Goal: Consume media (video, audio): Consume media (video, audio)

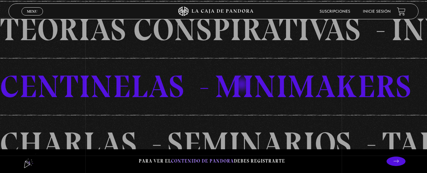
scroll to position [442, 0]
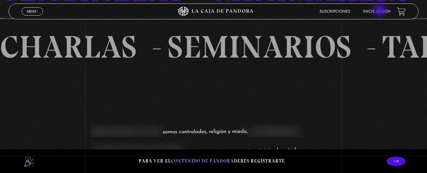
click at [380, 11] on link "Inicie sesión" at bounding box center [377, 12] width 28 height 4
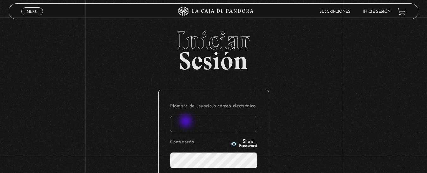
type input "vimaquiros@gmail.com"
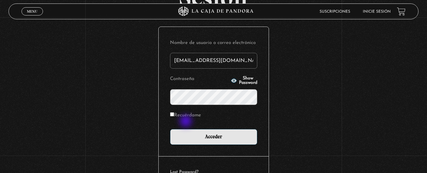
click at [174, 114] on input "Recuérdame" at bounding box center [172, 114] width 4 height 4
checkbox input "true"
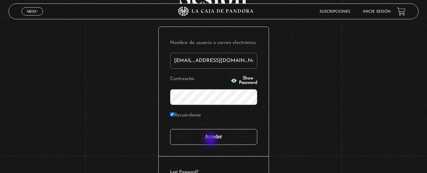
click at [211, 140] on input "Acceder" at bounding box center [213, 137] width 87 height 16
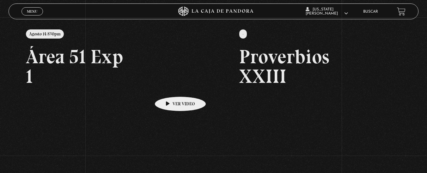
scroll to position [95, 0]
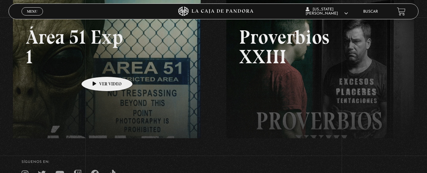
click at [97, 67] on link at bounding box center [226, 86] width 427 height 173
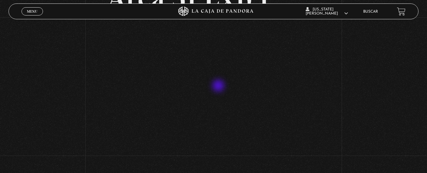
scroll to position [95, 0]
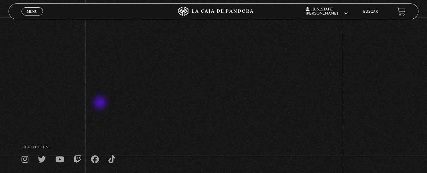
click at [101, 103] on div "Volver Agosto 14 830pm Área 51 Exp 1" at bounding box center [213, 23] width 427 height 201
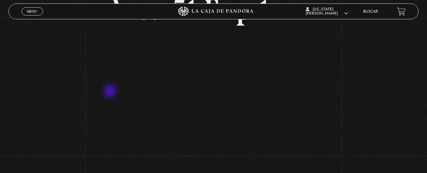
scroll to position [63, 0]
